Goal: Information Seeking & Learning: Learn about a topic

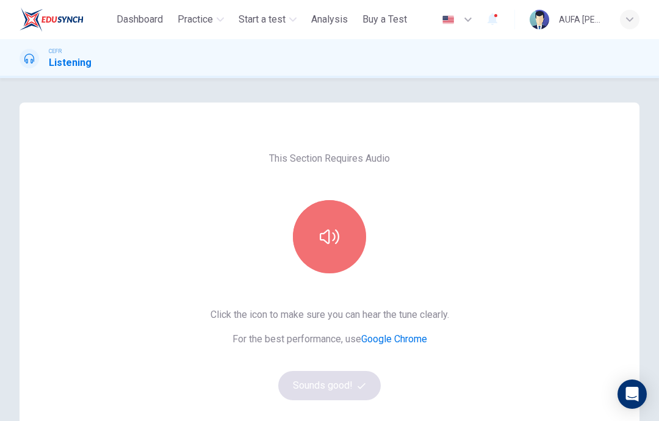
click at [337, 240] on icon "button" at bounding box center [330, 236] width 20 height 15
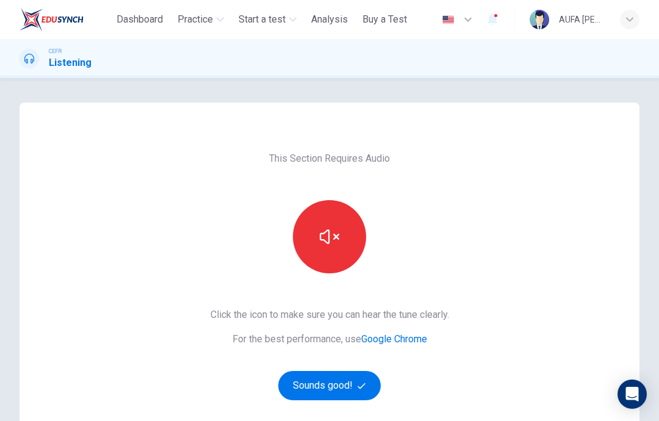
click at [348, 238] on button "button" at bounding box center [329, 236] width 73 height 73
click at [343, 231] on button "button" at bounding box center [329, 236] width 73 height 73
click at [344, 240] on button "button" at bounding box center [329, 236] width 73 height 73
click at [345, 243] on button "button" at bounding box center [329, 236] width 73 height 73
click at [343, 241] on button "button" at bounding box center [329, 236] width 73 height 73
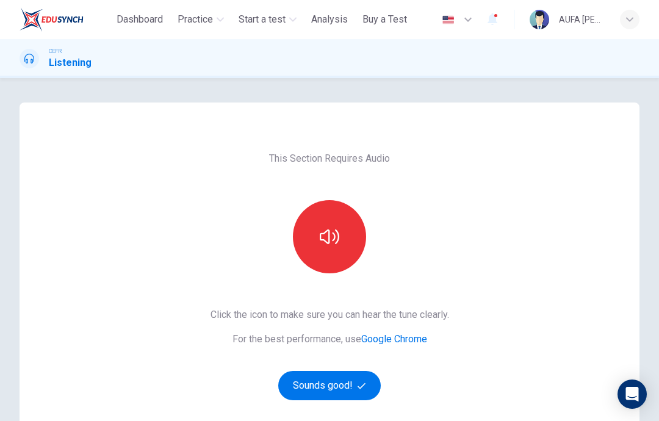
click at [340, 389] on button "Sounds good!" at bounding box center [329, 385] width 102 height 29
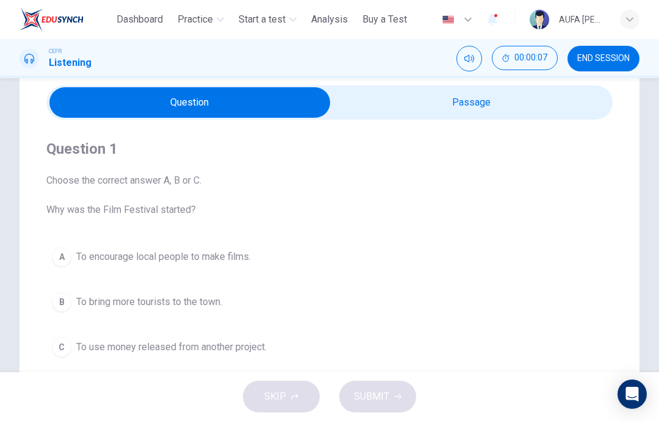
scroll to position [45, 0]
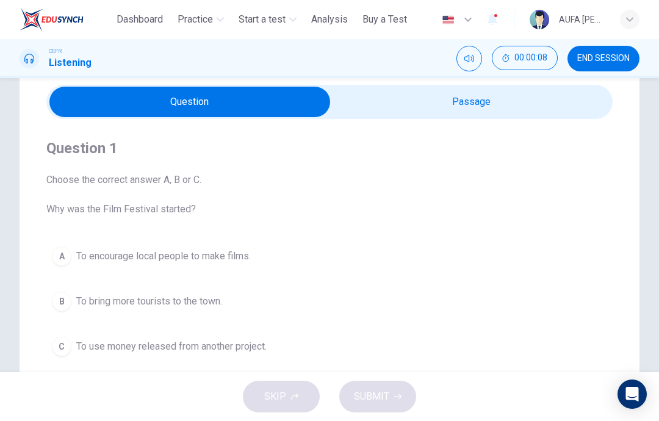
click at [205, 5] on div "Dashboard Practice Start a test Analysis Buy a Test English ** ​ AUFA NUR QISTI…" at bounding box center [330, 19] width 620 height 39
click at [207, 25] on span "Practice" at bounding box center [194, 19] width 35 height 15
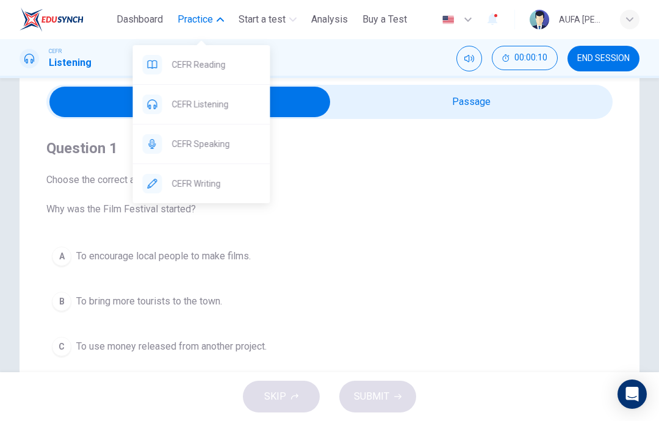
click at [174, 108] on span "CEFR Listening" at bounding box center [216, 104] width 88 height 15
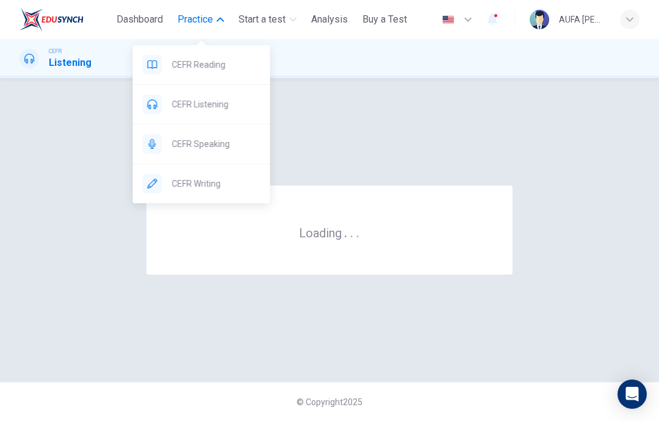
scroll to position [0, 0]
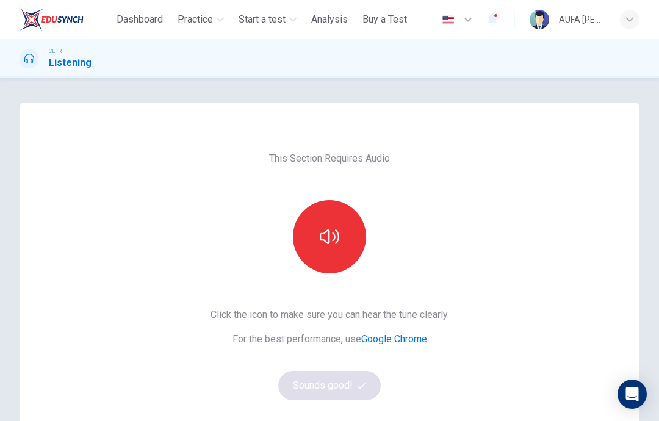
click at [326, 266] on button "button" at bounding box center [329, 236] width 73 height 73
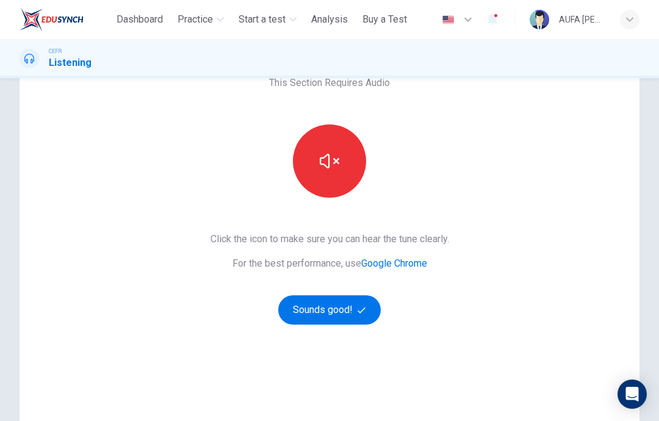
scroll to position [84, 0]
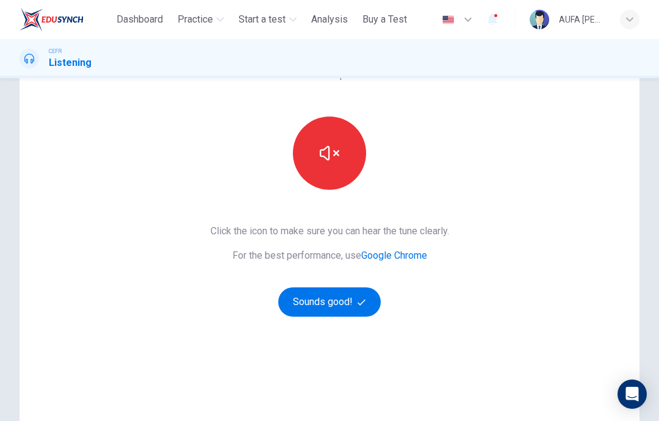
click at [321, 304] on button "Sounds good!" at bounding box center [329, 301] width 102 height 29
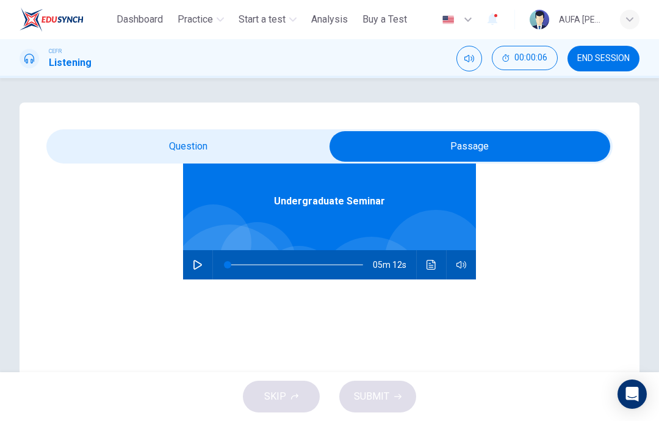
scroll to position [68, 0]
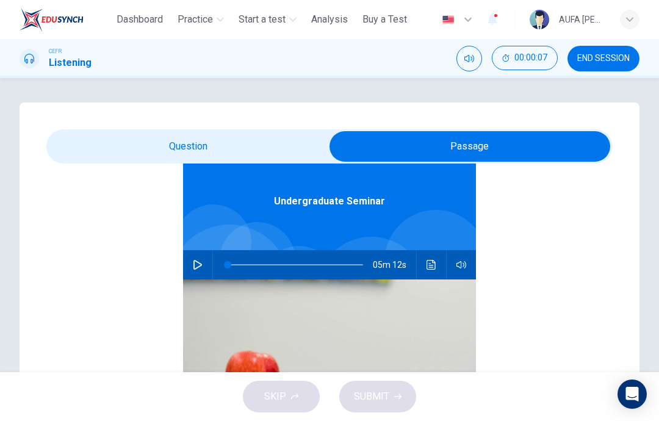
click at [201, 264] on icon "button" at bounding box center [197, 265] width 9 height 10
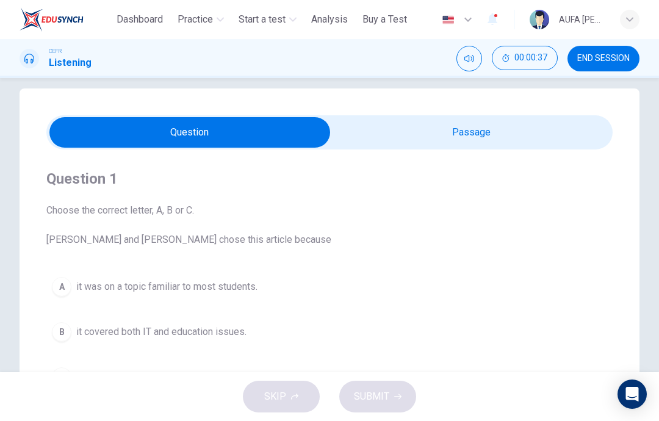
scroll to position [79, 0]
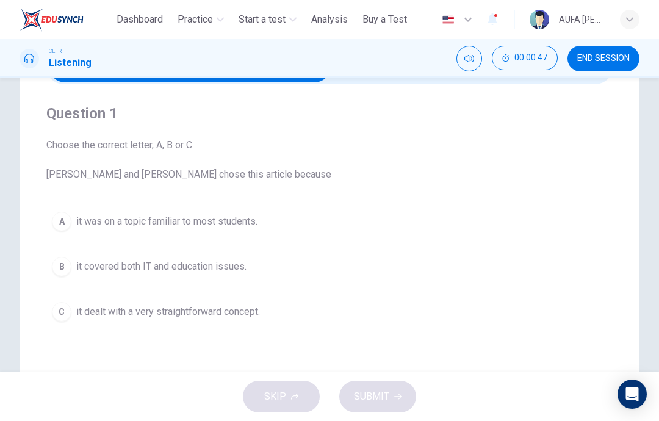
click at [60, 263] on div "B" at bounding box center [62, 267] width 20 height 20
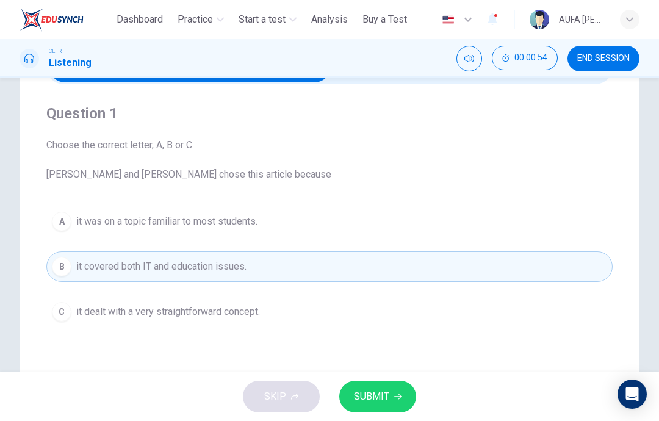
click at [374, 397] on span "SUBMIT" at bounding box center [371, 396] width 35 height 17
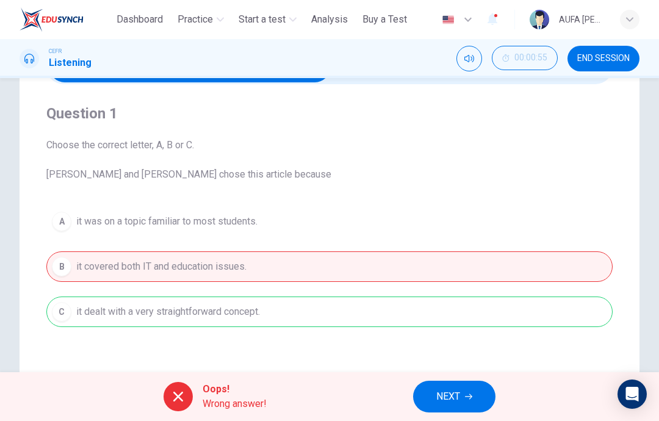
click at [446, 409] on button "NEXT" at bounding box center [454, 397] width 82 height 32
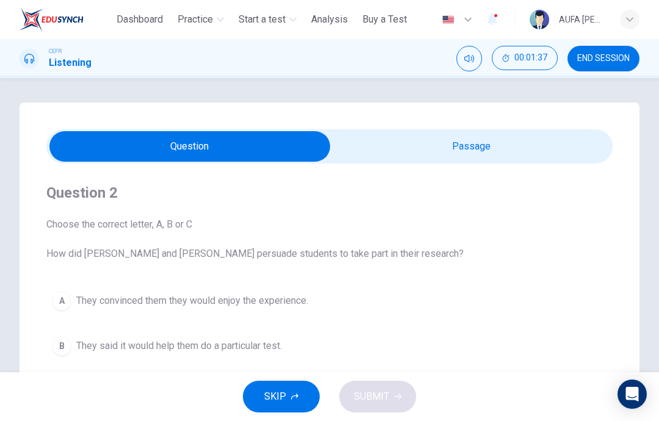
scroll to position [0, 0]
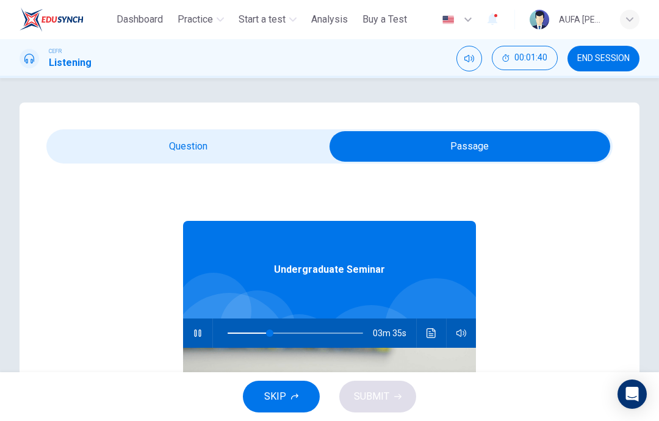
click at [189, 337] on button "button" at bounding box center [198, 332] width 20 height 29
type input "**"
click at [616, 57] on span "END SESSION" at bounding box center [603, 59] width 52 height 10
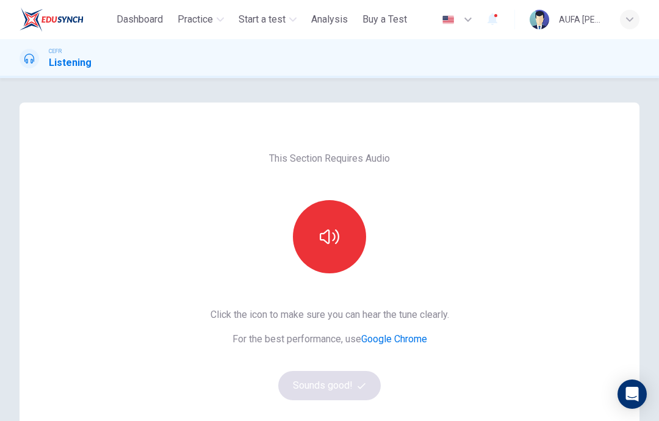
click at [336, 238] on icon "button" at bounding box center [330, 237] width 20 height 20
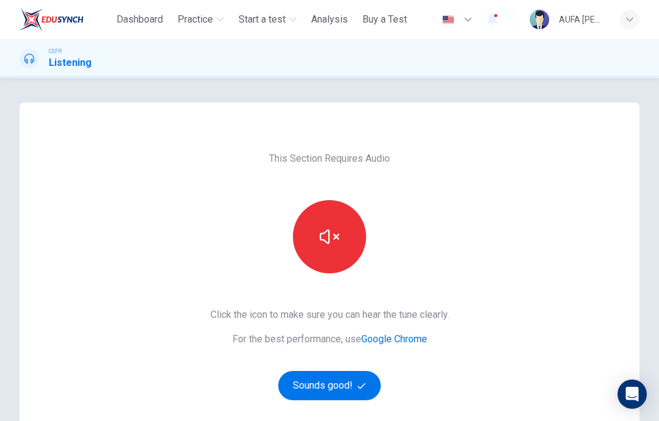
click at [334, 234] on icon "button" at bounding box center [330, 237] width 20 height 20
click at [363, 382] on icon "button" at bounding box center [361, 386] width 8 height 8
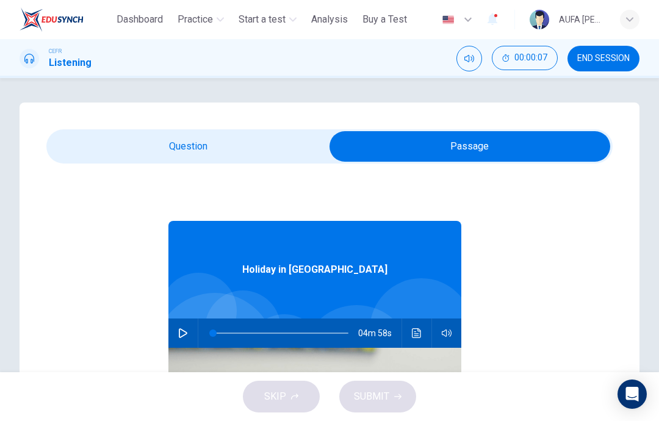
click at [184, 335] on icon "button" at bounding box center [183, 333] width 9 height 10
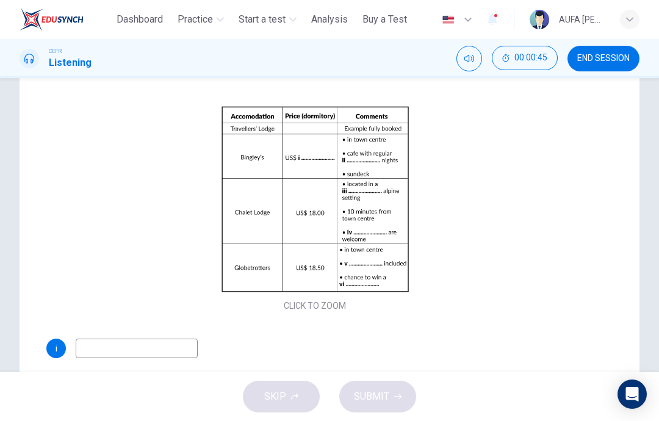
scroll to position [85, 0]
click at [248, 208] on div "Click to Zoom" at bounding box center [314, 209] width 537 height 210
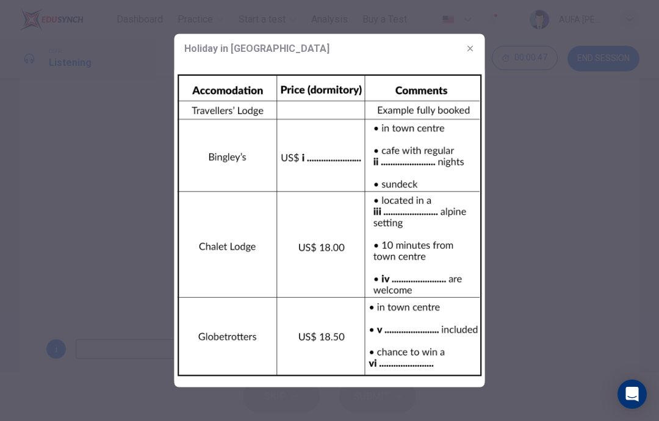
click at [82, 123] on div at bounding box center [329, 210] width 659 height 421
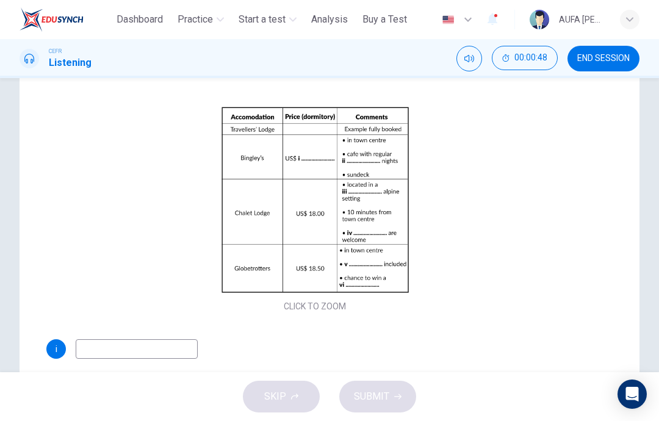
click at [84, 127] on div "Click to Zoom" at bounding box center [314, 209] width 537 height 210
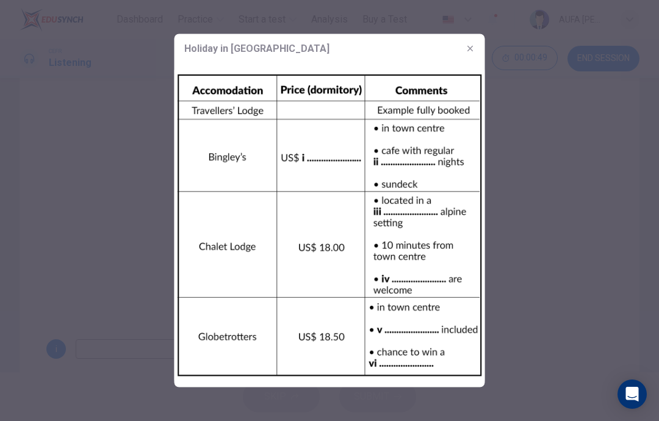
click at [82, 136] on div at bounding box center [329, 210] width 659 height 421
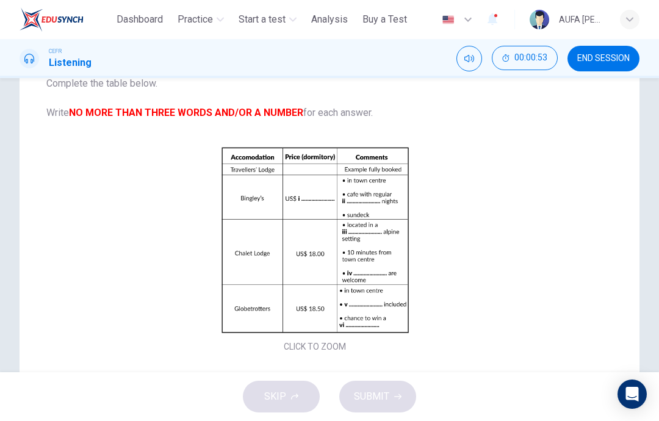
scroll to position [56, 0]
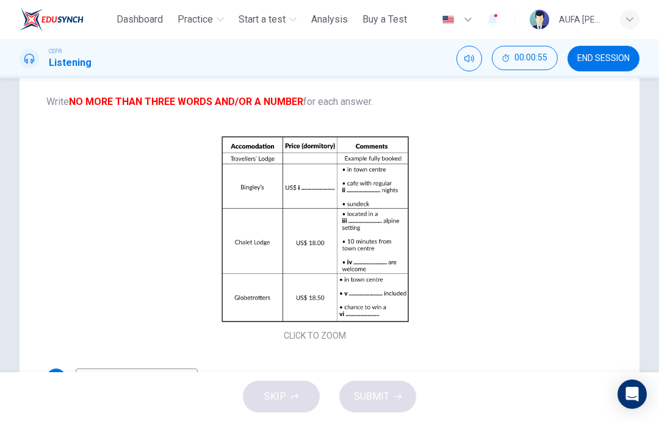
click at [284, 243] on button "Click to Zoom" at bounding box center [315, 238] width 106 height 29
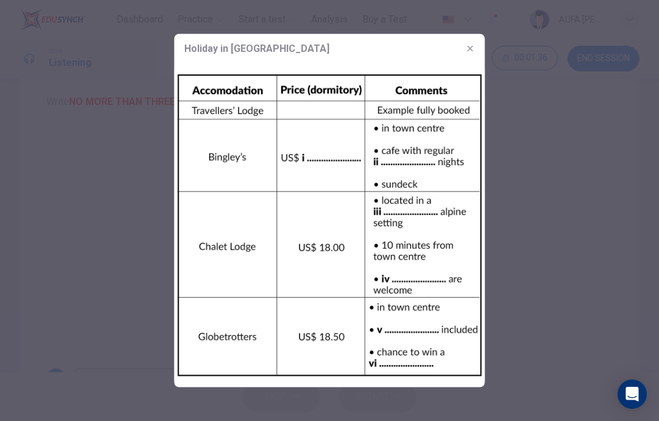
click at [23, 191] on div at bounding box center [329, 210] width 659 height 421
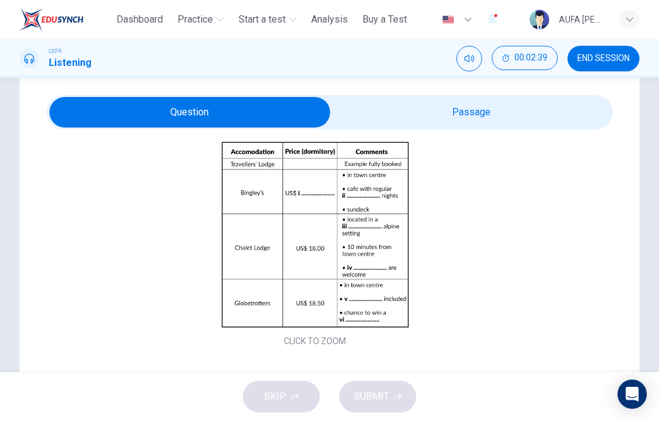
scroll to position [112, 0]
click at [342, 235] on button "Click to Zoom" at bounding box center [315, 245] width 106 height 29
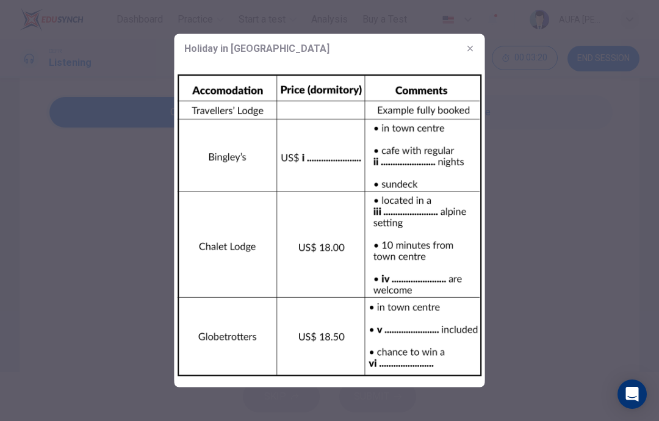
click at [539, 307] on div at bounding box center [329, 210] width 659 height 421
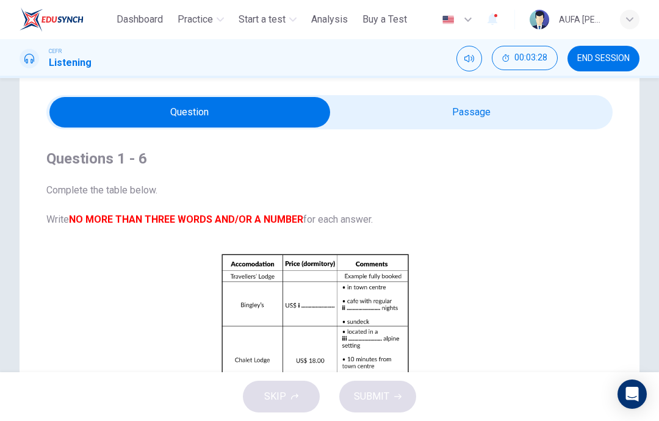
scroll to position [0, 0]
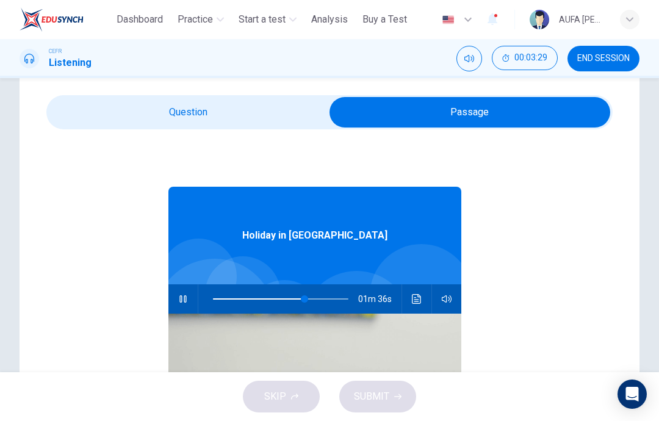
click at [180, 301] on icon "button" at bounding box center [182, 298] width 7 height 7
click at [181, 301] on icon "button" at bounding box center [183, 299] width 10 height 10
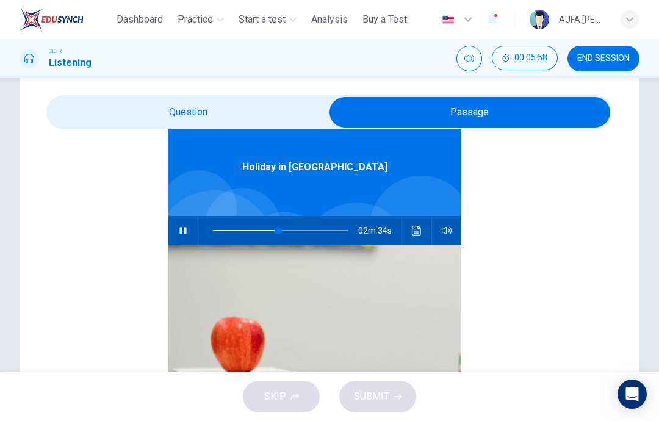
scroll to position [68, 0]
click at [181, 226] on icon "button" at bounding box center [183, 231] width 10 height 10
type input "**"
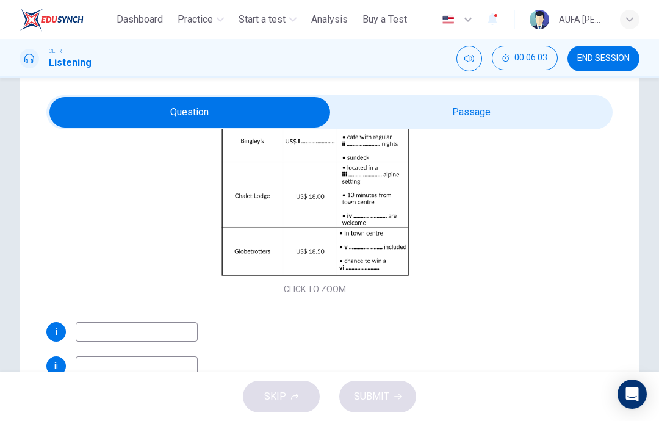
scroll to position [164, 0]
click at [106, 328] on input at bounding box center [137, 332] width 122 height 20
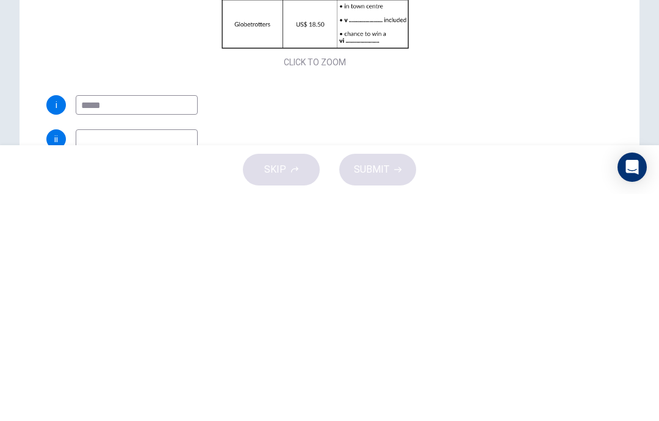
type input "*****"
click at [93, 356] on input at bounding box center [137, 366] width 122 height 20
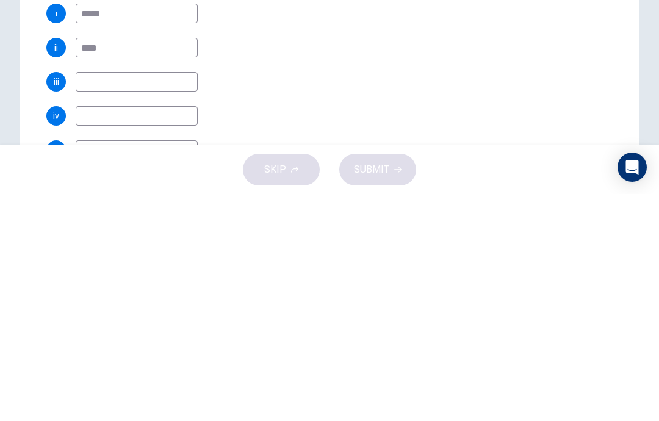
scroll to position [125, 0]
click at [91, 299] on input at bounding box center [137, 309] width 122 height 20
click at [118, 265] on input "****" at bounding box center [137, 275] width 122 height 20
type input "*****"
click at [98, 299] on input at bounding box center [137, 309] width 122 height 20
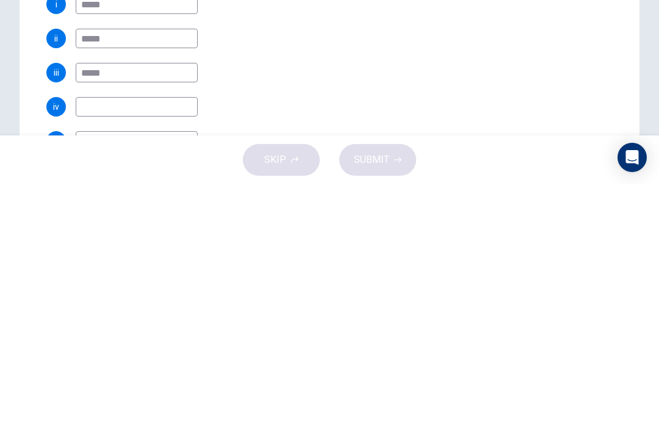
type input "*****"
click at [85, 334] on input at bounding box center [137, 344] width 122 height 20
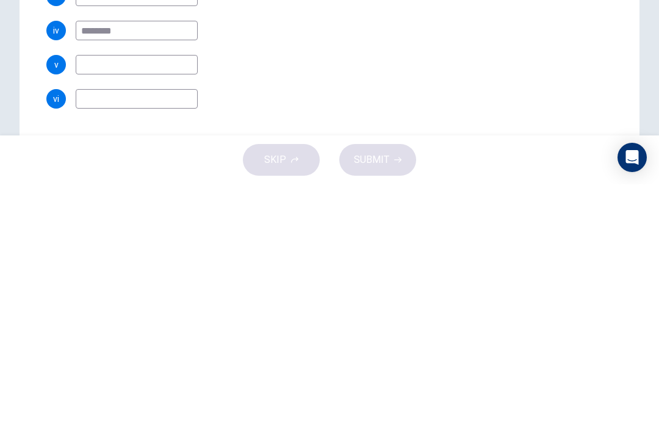
scroll to position [204, 0]
type input "********"
click at [94, 289] on input at bounding box center [137, 299] width 122 height 20
type input "*********"
click at [87, 323] on input at bounding box center [137, 333] width 122 height 20
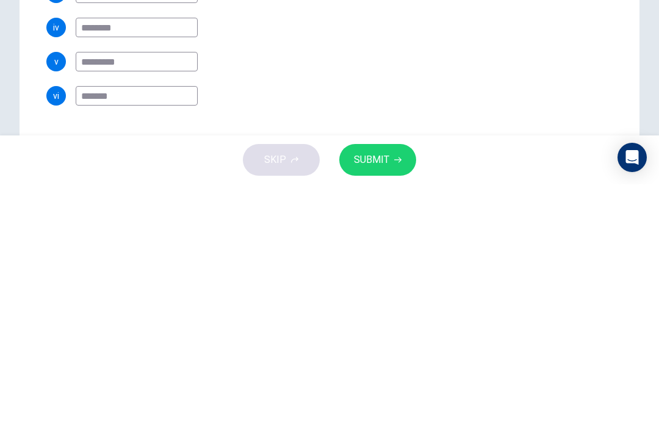
type input "*******"
click at [524, 323] on div "vi *******" at bounding box center [314, 333] width 537 height 20
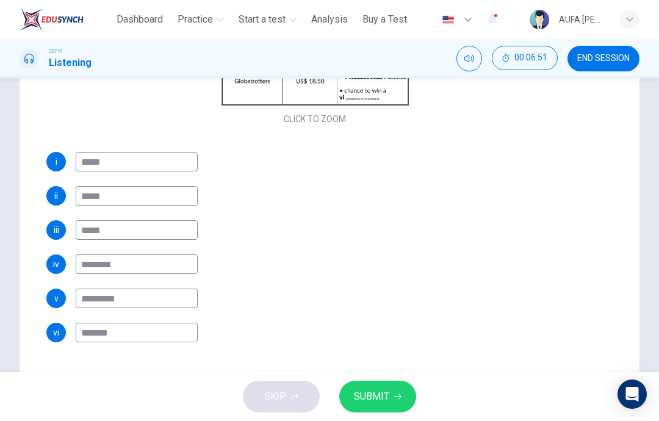
click at [381, 406] on button "SUBMIT" at bounding box center [377, 397] width 77 height 32
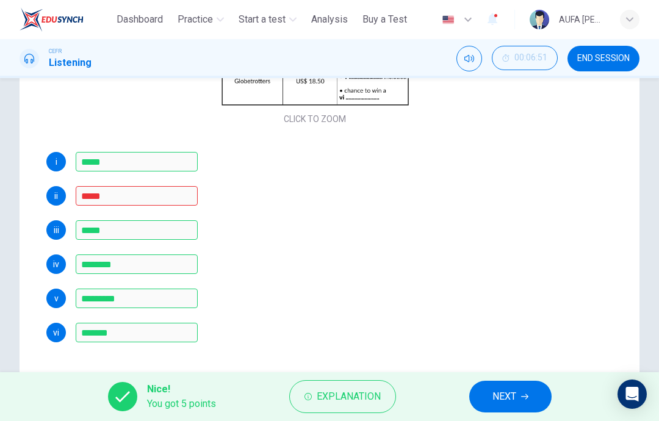
scroll to position [221, 0]
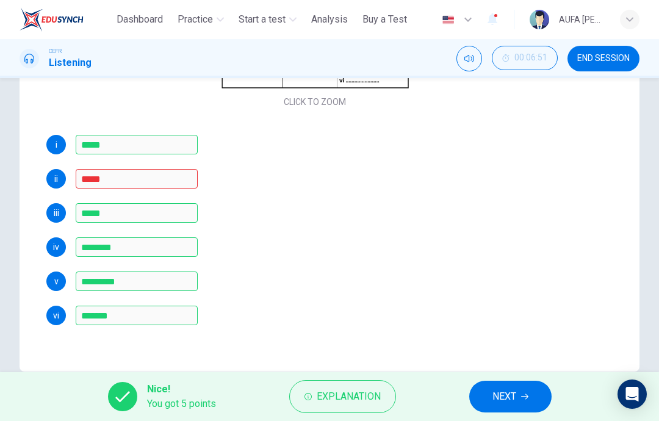
click at [359, 389] on span "Explanation" at bounding box center [349, 396] width 64 height 17
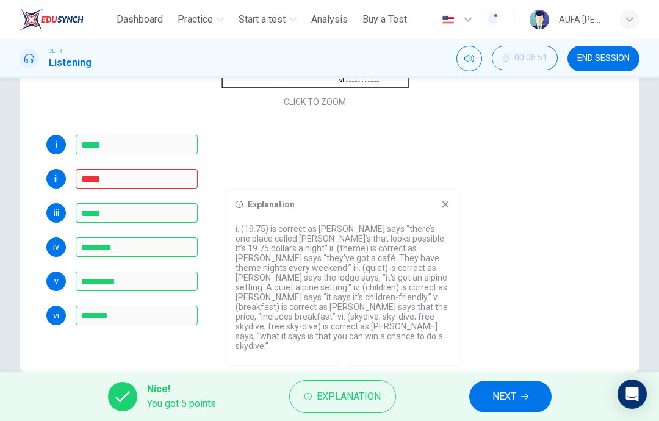
click at [495, 171] on div "ii *****" at bounding box center [314, 179] width 537 height 20
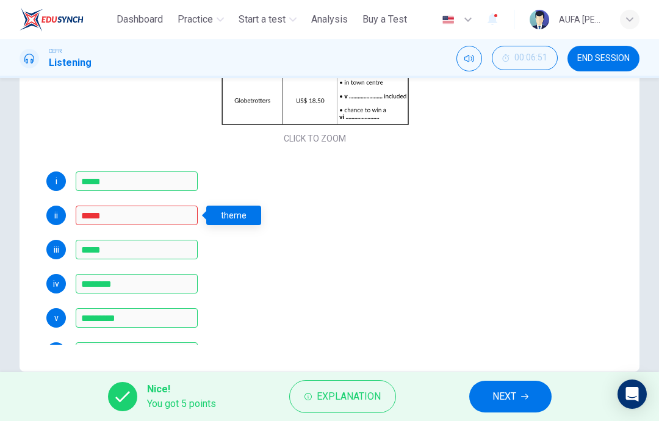
scroll to position [129, 0]
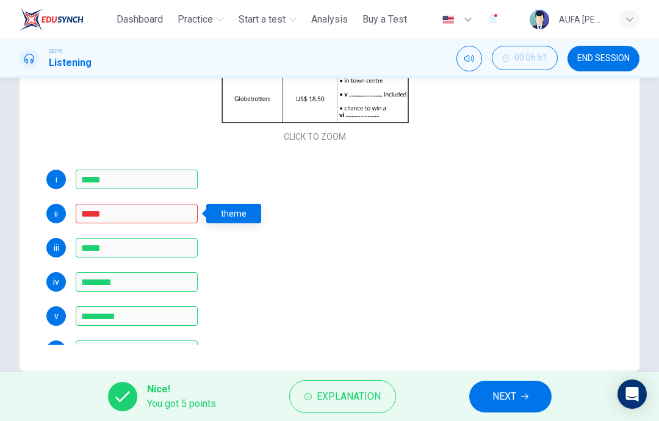
click at [510, 396] on span "NEXT" at bounding box center [504, 396] width 24 height 17
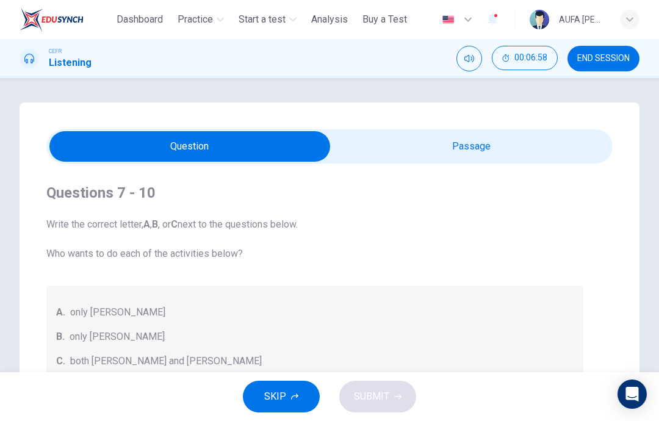
scroll to position [1, 0]
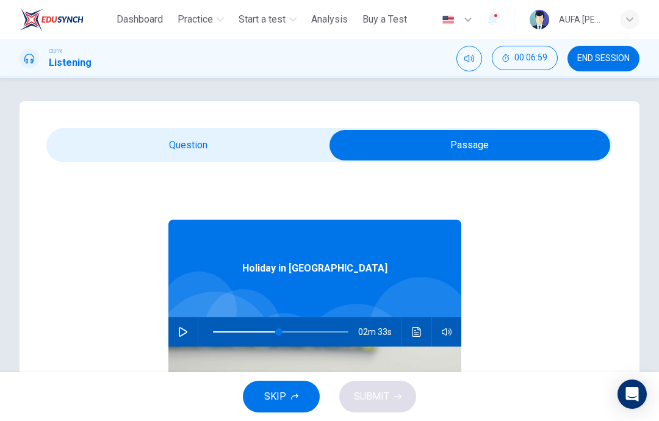
click at [185, 338] on button "button" at bounding box center [183, 331] width 20 height 29
type input "**"
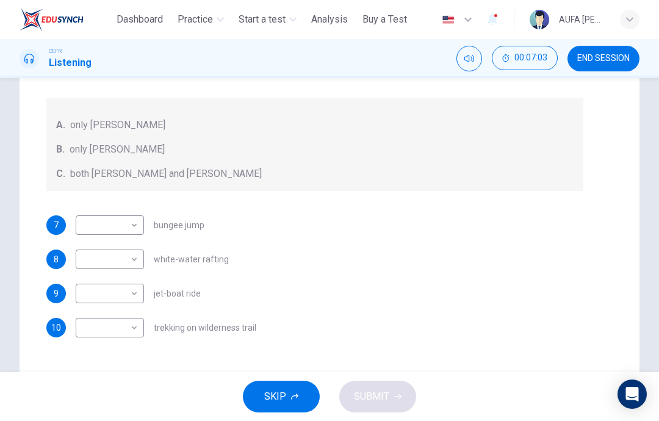
scroll to position [186, 0]
click at [140, 207] on div "Questions 7 - 10 Write the correct letter, A , B , or C next to the questions b…" at bounding box center [314, 167] width 537 height 381
click at [134, 226] on body "Dashboard Practice Start a test Analysis Buy a Test English ** ​ AUFA NUR QISTI…" at bounding box center [329, 210] width 659 height 421
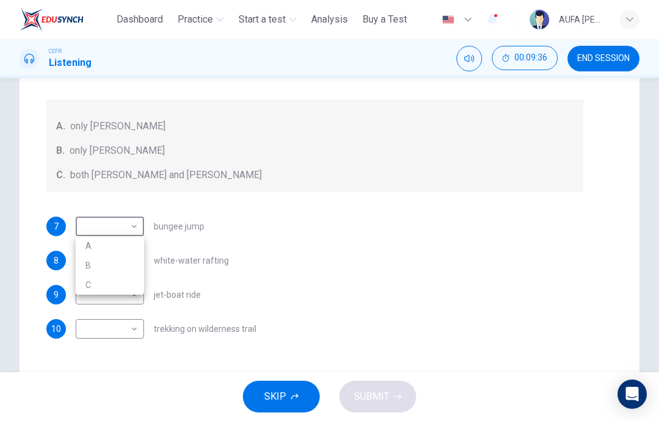
click at [135, 243] on li "A" at bounding box center [110, 246] width 68 height 20
type input "*"
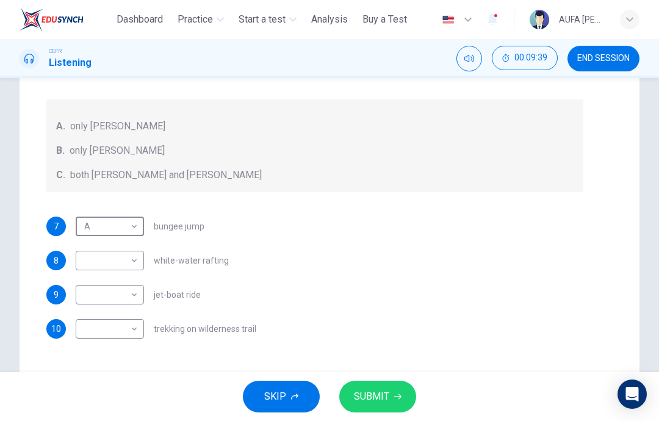
click at [138, 254] on body "Dashboard Practice Start a test Analysis Buy a Test English ** ​ AUFA NUR QISTI…" at bounding box center [329, 210] width 659 height 421
click at [144, 280] on div at bounding box center [329, 210] width 659 height 421
click at [138, 257] on body "Dashboard Practice Start a test Analysis Buy a Test English ** ​ AUFA NUR QISTI…" at bounding box center [329, 210] width 659 height 421
click at [136, 297] on li "B" at bounding box center [110, 300] width 68 height 20
type input "*"
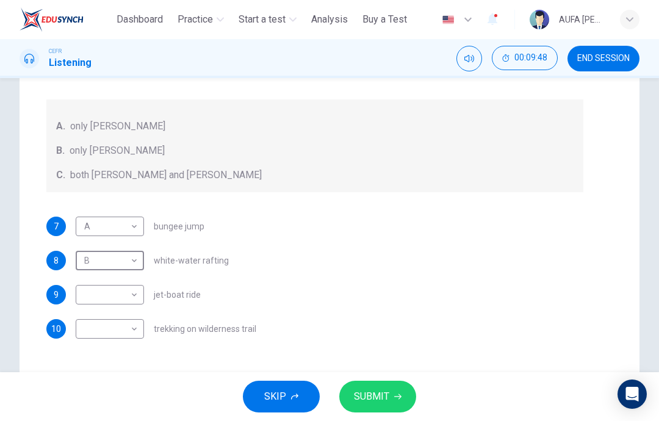
click at [137, 299] on body "Dashboard Practice Start a test Analysis Buy a Test English ** ​ AUFA NUR QISTI…" at bounding box center [329, 210] width 659 height 421
click at [131, 329] on li "B" at bounding box center [110, 334] width 68 height 20
type input "*"
click at [137, 265] on body "Dashboard Practice Start a test Analysis Buy a Test English ** ​ AUFA NUR QISTI…" at bounding box center [329, 210] width 659 height 421
click at [134, 318] on li "C" at bounding box center [110, 319] width 68 height 20
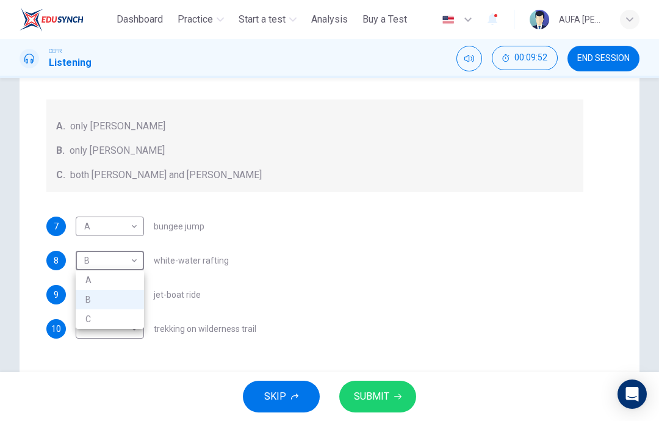
type input "*"
click at [138, 329] on body "Dashboard Practice Start a test Analysis Buy a Test English ** ​ AUFA NUR QISTI…" at bounding box center [329, 210] width 659 height 421
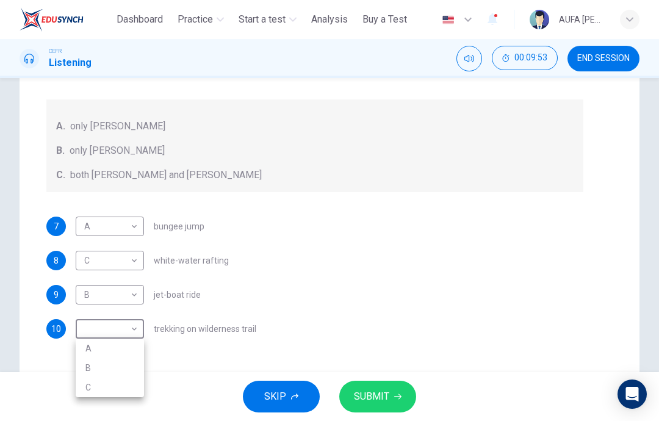
click at [132, 385] on li "C" at bounding box center [110, 388] width 68 height 20
type input "*"
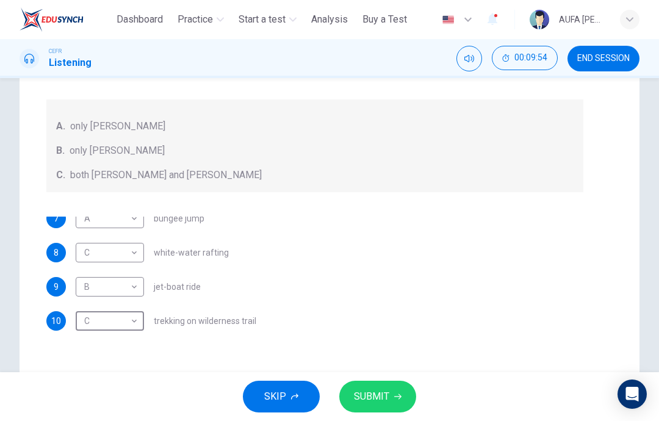
click at [386, 392] on span "SUBMIT" at bounding box center [371, 396] width 35 height 17
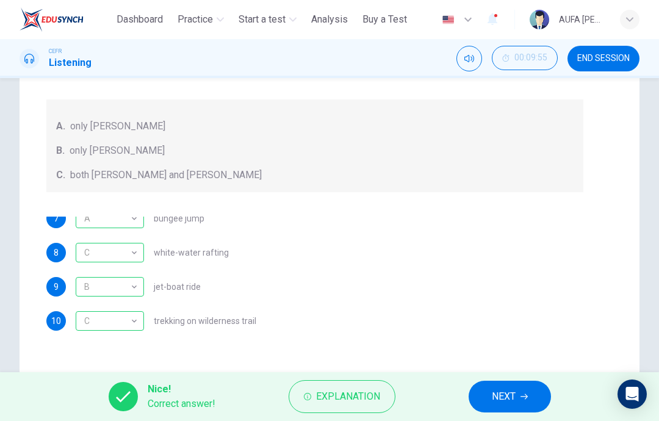
click at [500, 391] on span "NEXT" at bounding box center [504, 396] width 24 height 17
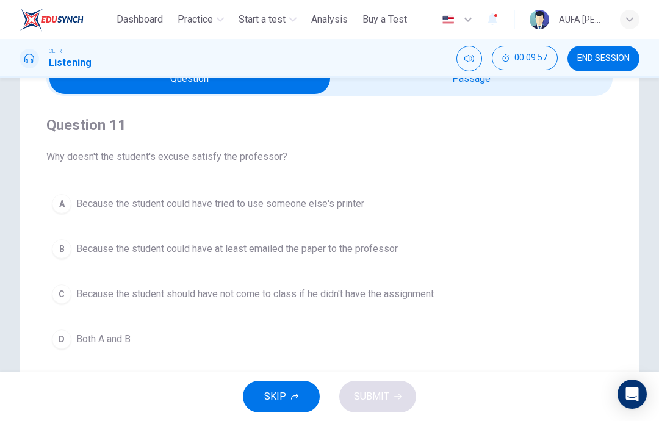
scroll to position [68, 0]
click at [619, 57] on span "END SESSION" at bounding box center [603, 59] width 52 height 10
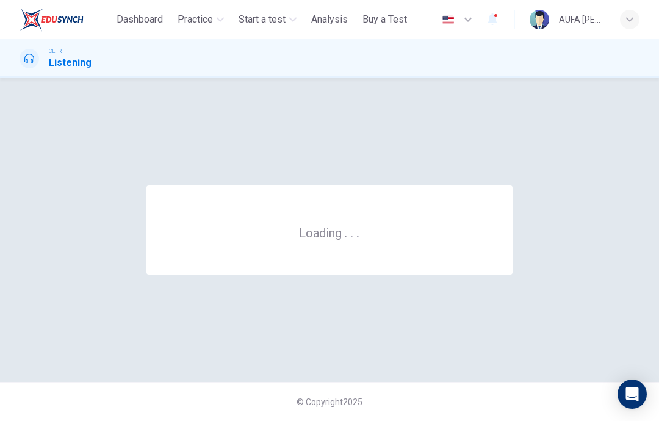
scroll to position [0, 0]
